Goal: Task Accomplishment & Management: Use online tool/utility

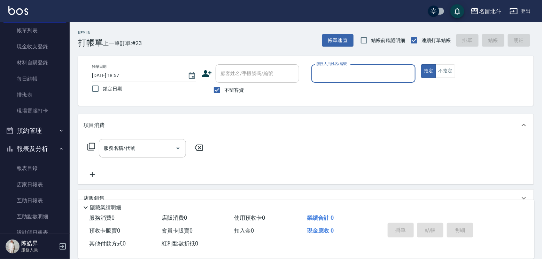
scroll to position [70, 0]
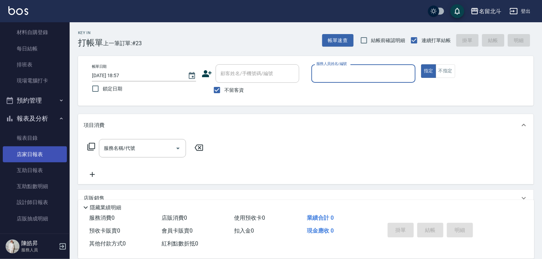
click at [35, 160] on link "店家日報表" at bounding box center [35, 155] width 64 height 16
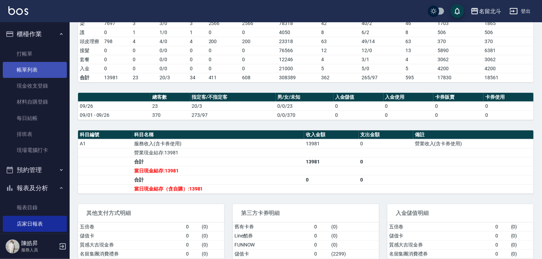
click at [25, 70] on link "帳單列表" at bounding box center [35, 70] width 64 height 16
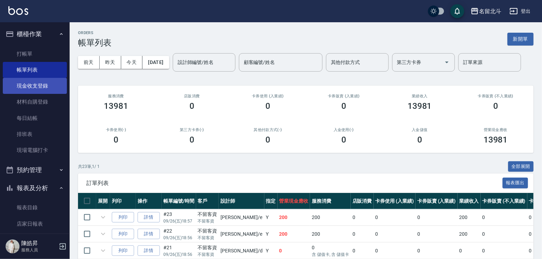
click at [46, 88] on link "現金收支登錄" at bounding box center [35, 86] width 64 height 16
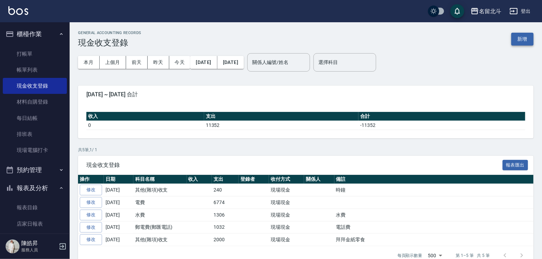
click at [519, 42] on button "新增" at bounding box center [522, 39] width 22 height 13
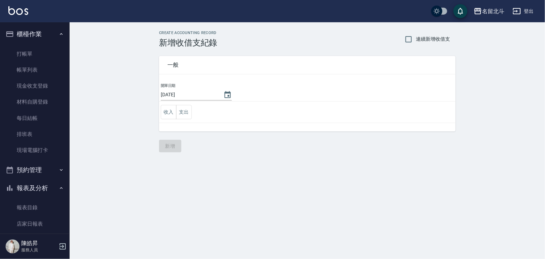
drag, startPoint x: 185, startPoint y: 111, endPoint x: 191, endPoint y: 114, distance: 6.7
click at [186, 111] on button "支出" at bounding box center [184, 112] width 16 height 14
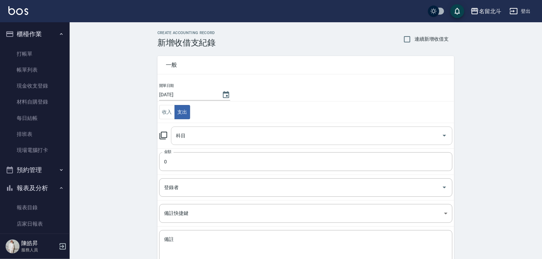
click at [209, 141] on input "科目" at bounding box center [306, 136] width 265 height 12
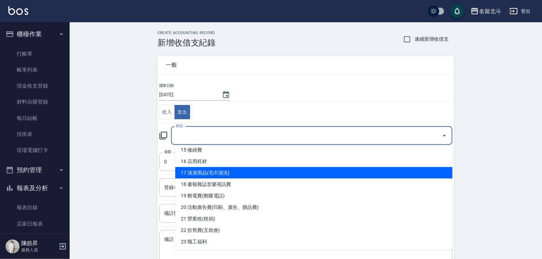
scroll to position [244, 0]
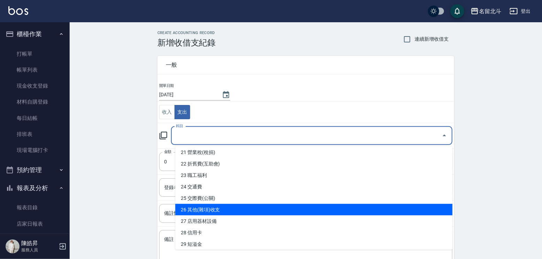
click at [223, 207] on li "26 其他(雜項)收支" at bounding box center [313, 209] width 277 height 11
type input "26 其他(雜項)收支"
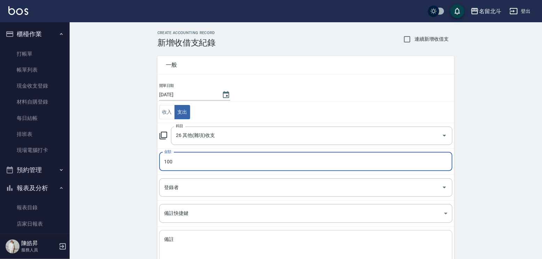
type input "100"
click at [195, 243] on textarea "備註" at bounding box center [305, 248] width 283 height 24
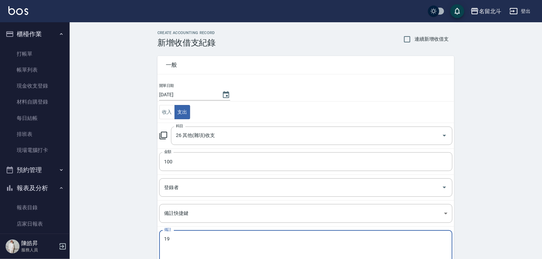
type textarea "1"
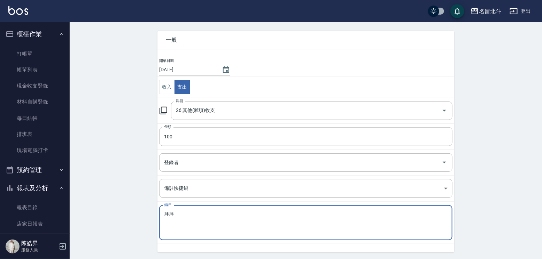
scroll to position [49, 0]
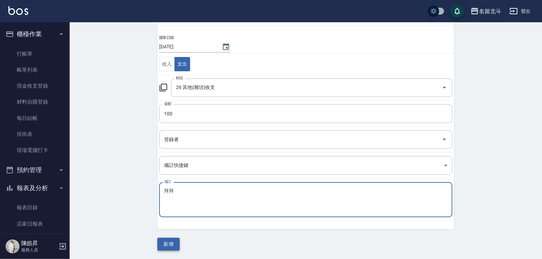
type textarea "拜拜"
click at [170, 240] on button "新增" at bounding box center [168, 244] width 22 height 13
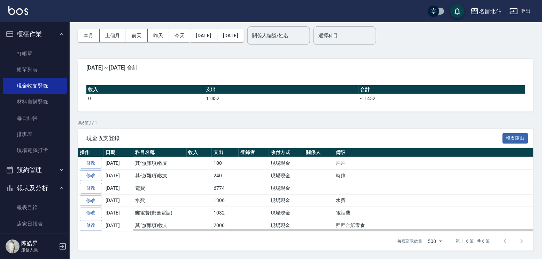
scroll to position [57, 0]
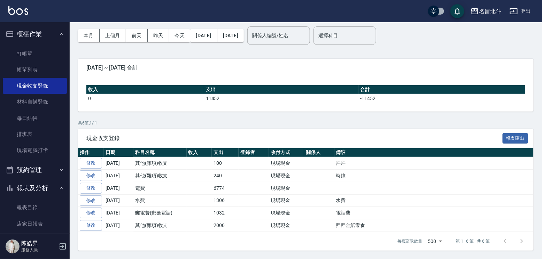
click at [92, 158] on link "修改" at bounding box center [91, 163] width 22 height 11
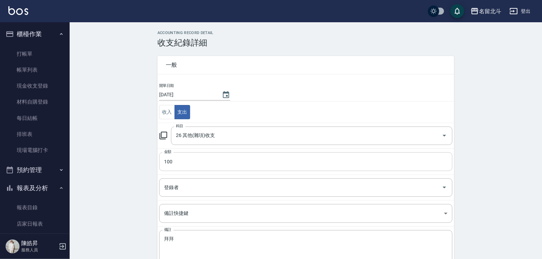
click at [187, 160] on input "100" at bounding box center [305, 162] width 293 height 19
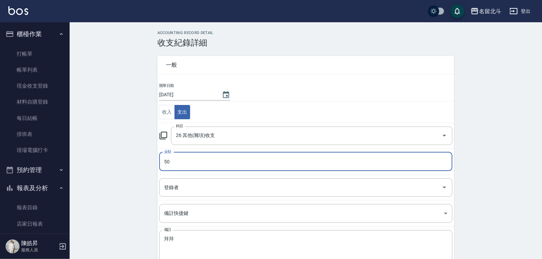
type input "50"
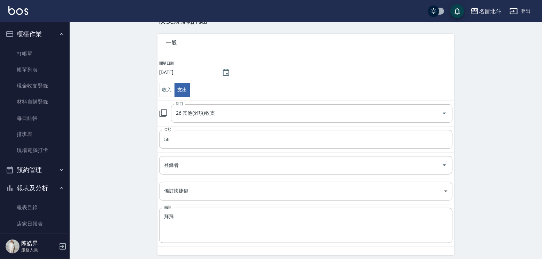
scroll to position [42, 0]
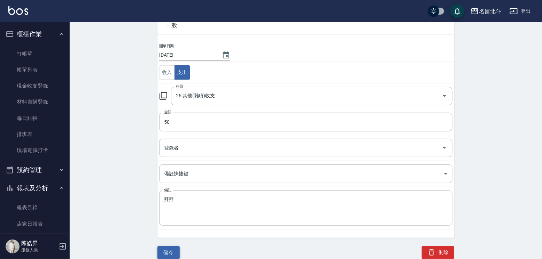
click at [176, 247] on button "儲存" at bounding box center [168, 253] width 22 height 13
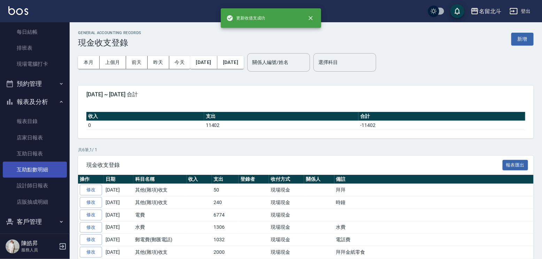
scroll to position [104, 0]
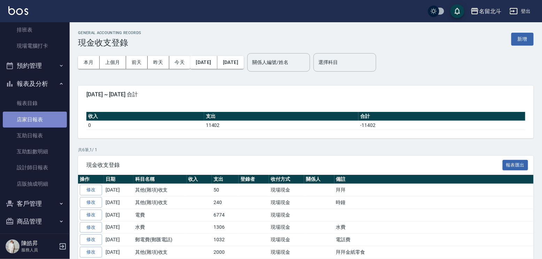
click at [45, 126] on link "店家日報表" at bounding box center [35, 120] width 64 height 16
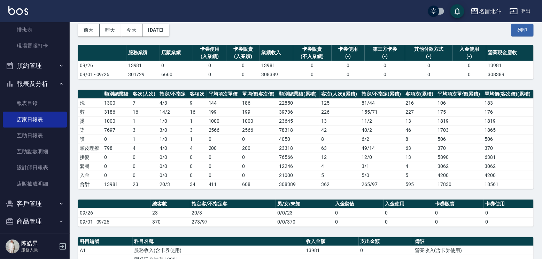
scroll to position [104, 0]
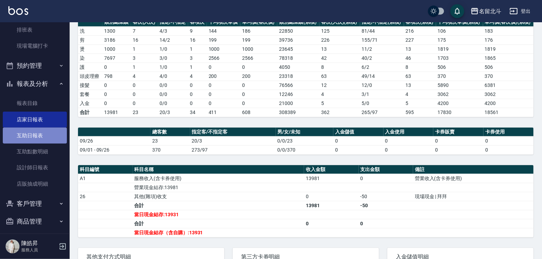
click at [40, 136] on link "互助日報表" at bounding box center [35, 136] width 64 height 16
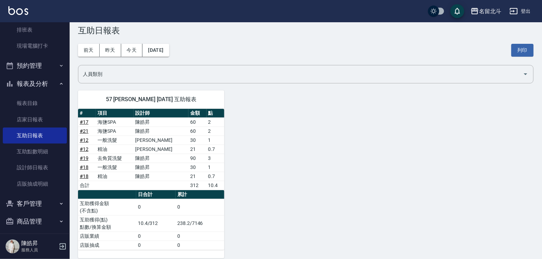
scroll to position [19, 0]
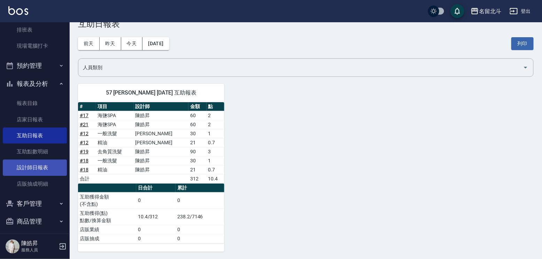
click at [33, 173] on link "設計師日報表" at bounding box center [35, 168] width 64 height 16
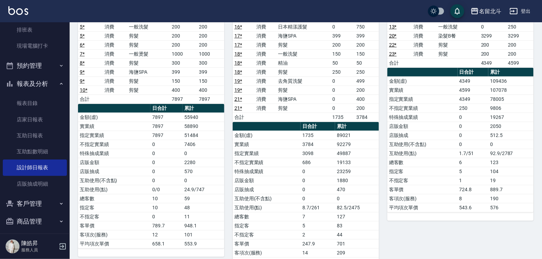
scroll to position [1, 0]
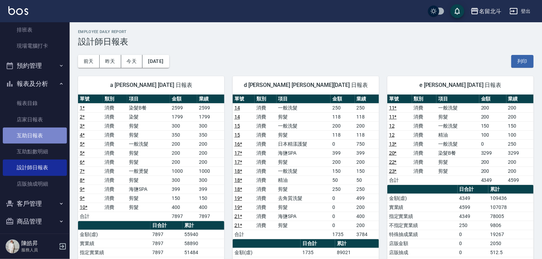
click at [48, 137] on link "互助日報表" at bounding box center [35, 136] width 64 height 16
